Goal: Task Accomplishment & Management: Use online tool/utility

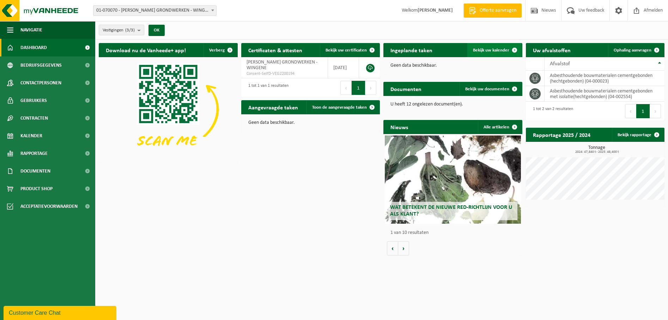
click at [486, 51] on span "Bekijk uw kalender" at bounding box center [491, 50] width 36 height 5
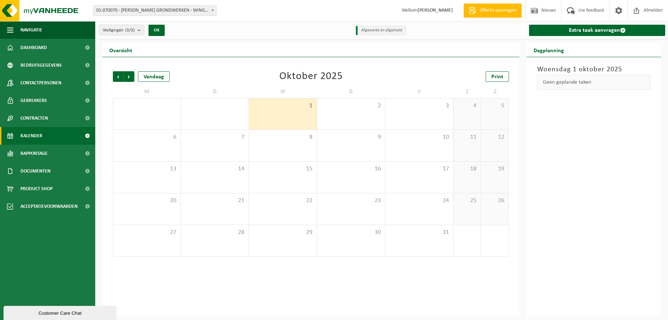
click at [298, 115] on div "1" at bounding box center [283, 113] width 68 height 31
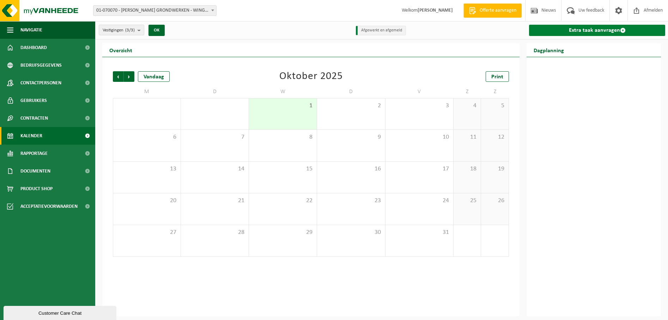
click at [599, 30] on link "Extra taak aanvragen" at bounding box center [597, 30] width 136 height 11
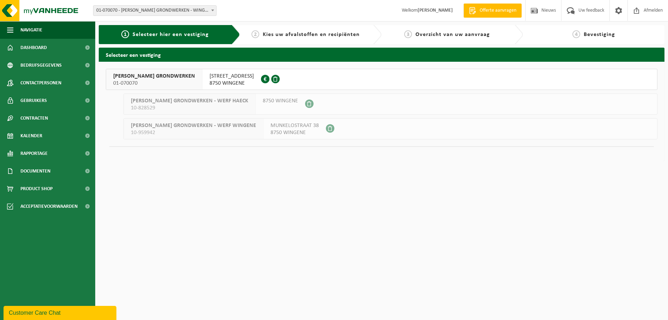
click at [139, 78] on span "PATTEEUW KOEN GRONDWERKEN" at bounding box center [154, 76] width 82 height 7
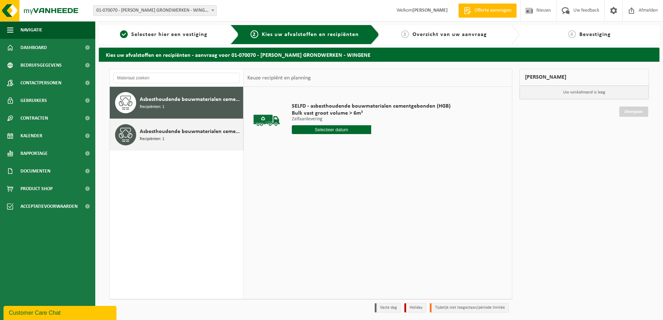
click at [194, 136] on span "Asbesthoudende bouwmaterialen cementgebonden met isolatie(hechtgebonden)" at bounding box center [191, 131] width 102 height 8
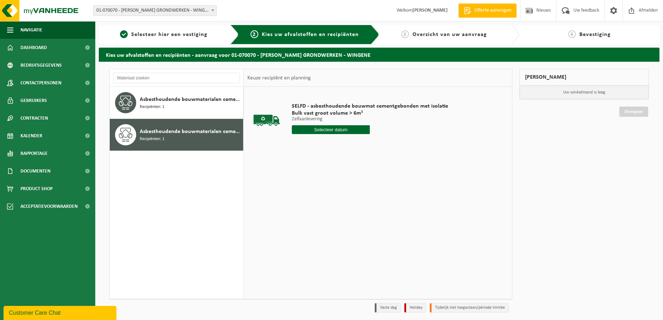
click at [322, 128] on input "text" at bounding box center [331, 129] width 78 height 9
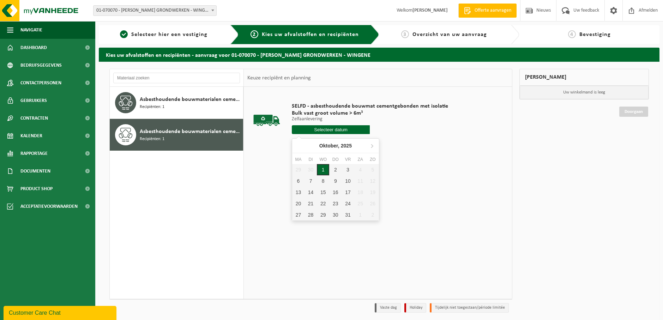
click at [322, 170] on div "1" at bounding box center [323, 169] width 12 height 11
type input "Van 2025-10-01"
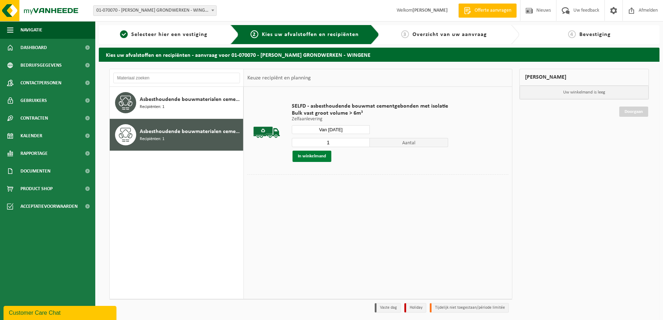
click at [313, 156] on button "In winkelmand" at bounding box center [312, 156] width 39 height 11
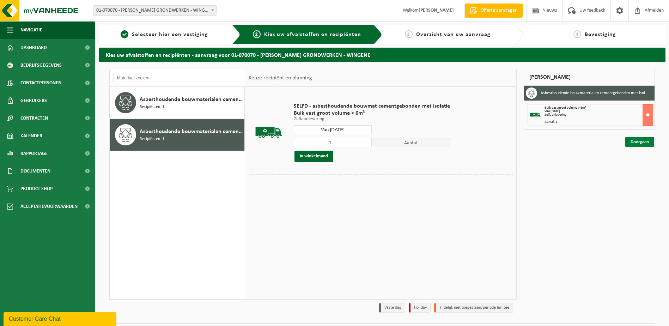
click at [637, 145] on link "Doorgaan" at bounding box center [640, 142] width 29 height 10
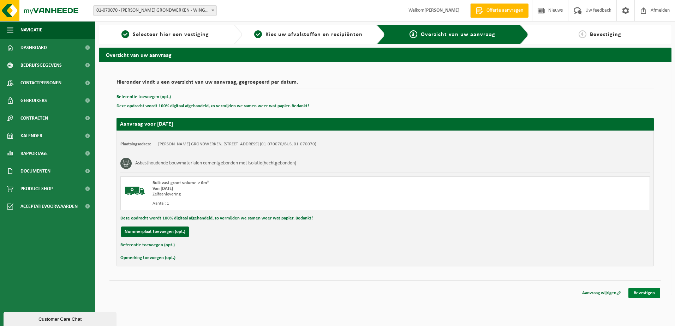
click at [643, 293] on link "Bevestigen" at bounding box center [644, 293] width 32 height 10
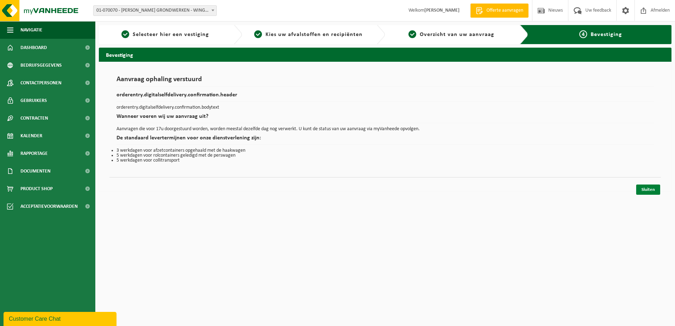
click at [648, 190] on link "Sluiten" at bounding box center [648, 190] width 24 height 10
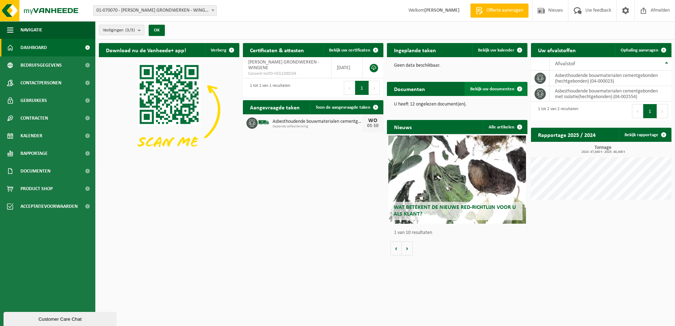
click at [494, 90] on span "Bekijk uw documenten" at bounding box center [492, 89] width 44 height 5
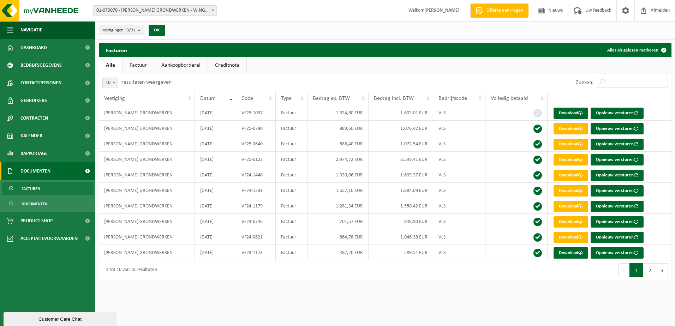
click at [177, 65] on link "Aankoopborderel" at bounding box center [180, 65] width 53 height 16
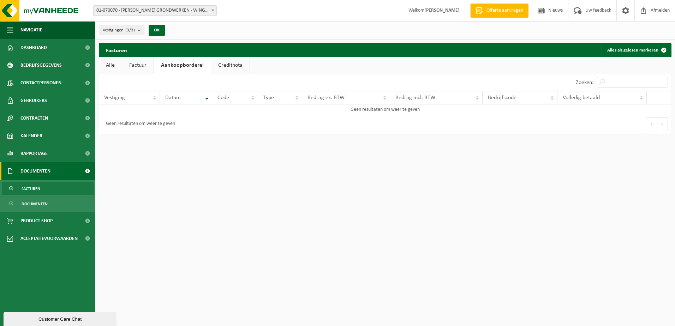
click at [233, 66] on link "Creditnota" at bounding box center [230, 65] width 38 height 16
click at [110, 65] on link "Alle" at bounding box center [110, 65] width 23 height 16
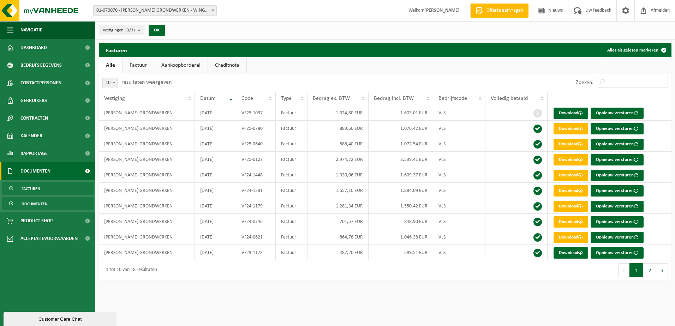
click at [37, 200] on span "Documenten" at bounding box center [35, 203] width 26 height 13
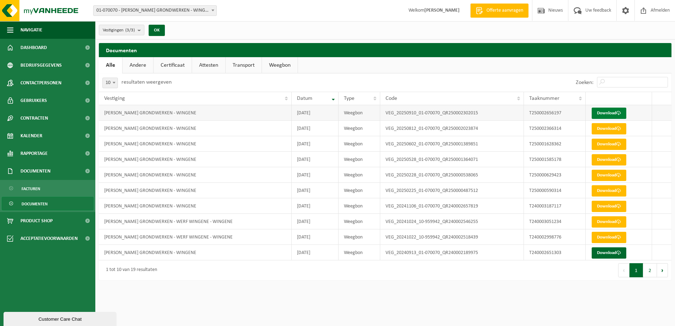
click at [608, 113] on link "Download" at bounding box center [608, 113] width 35 height 11
click at [29, 187] on span "Facturen" at bounding box center [31, 188] width 19 height 13
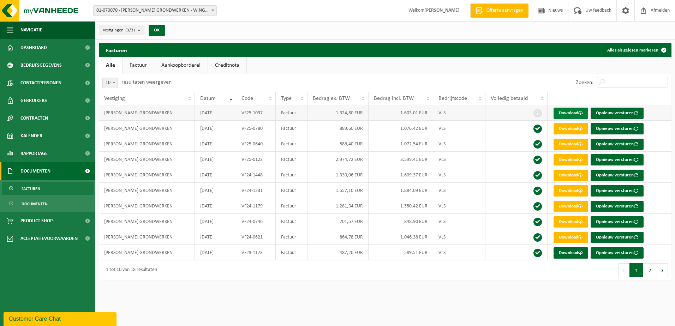
click at [576, 114] on link "Download" at bounding box center [570, 113] width 35 height 11
